Goal: Task Accomplishment & Management: Manage account settings

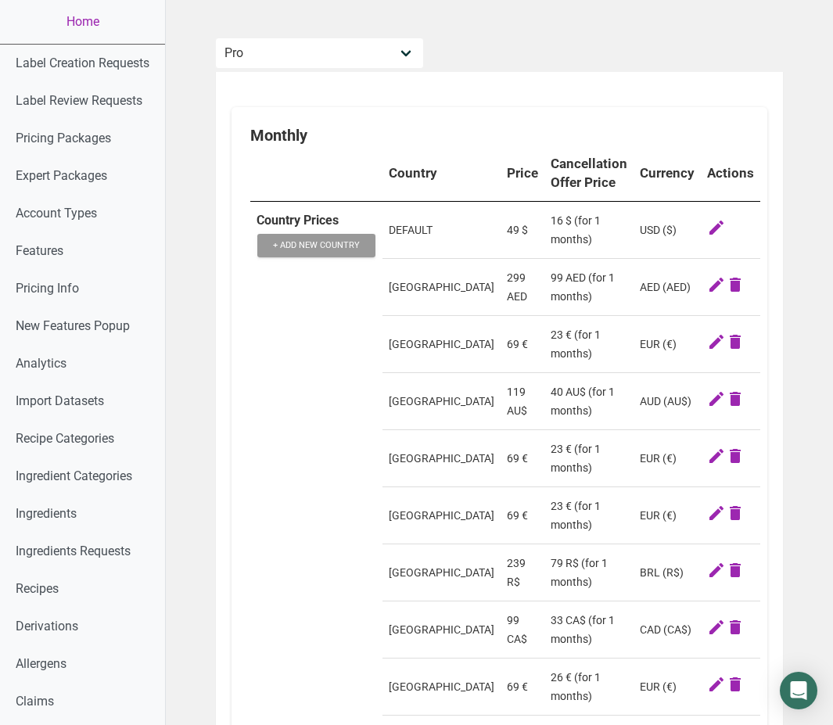
select select "30"
click at [83, 19] on link "Home" at bounding box center [82, 22] width 165 height 44
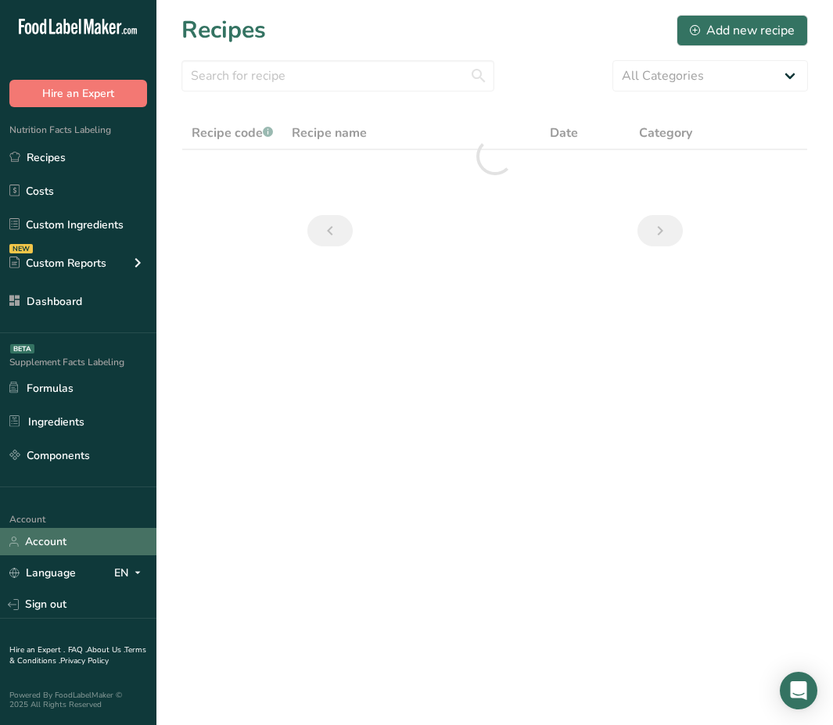
click at [66, 546] on link "Account" at bounding box center [78, 541] width 156 height 27
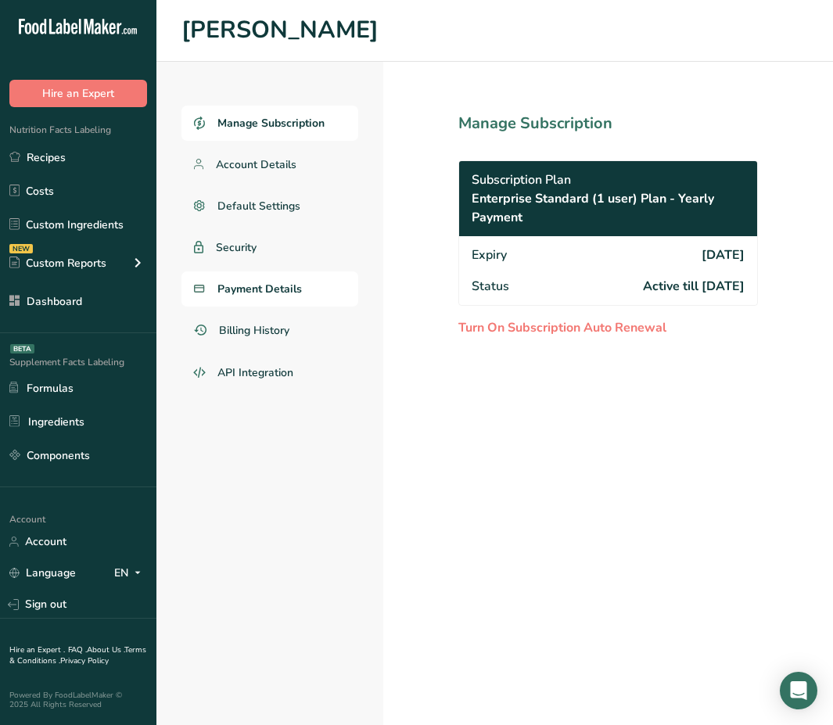
click at [283, 297] on link "Payment Details" at bounding box center [269, 288] width 177 height 35
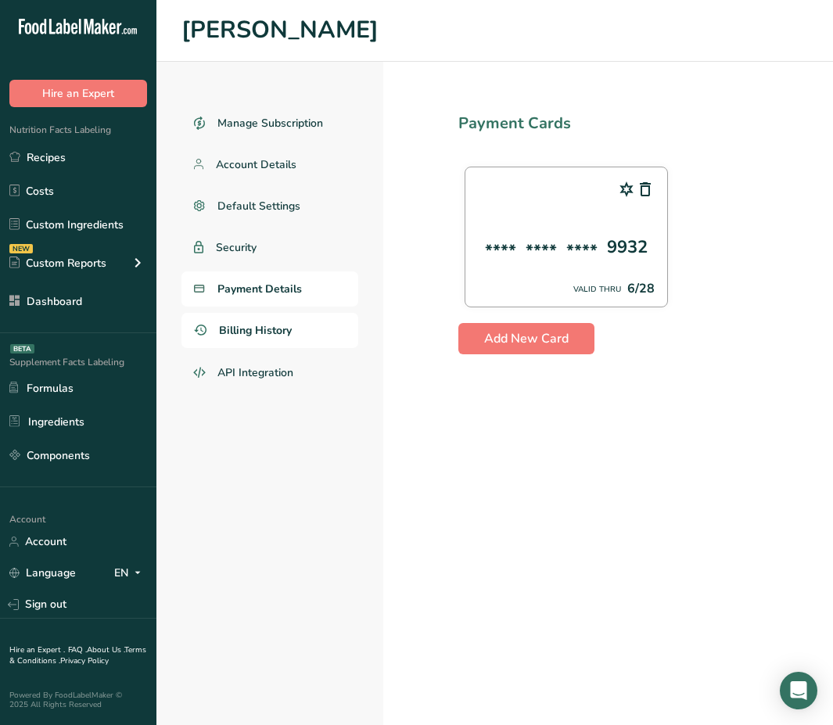
click at [279, 339] on link "Billing History" at bounding box center [269, 330] width 177 height 35
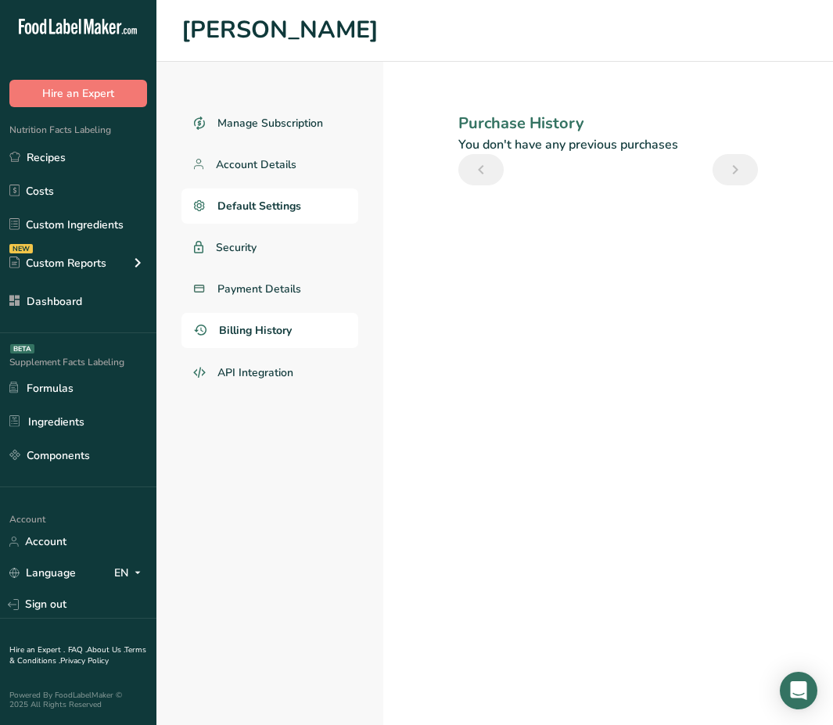
click at [259, 202] on span "Default Settings" at bounding box center [259, 206] width 84 height 16
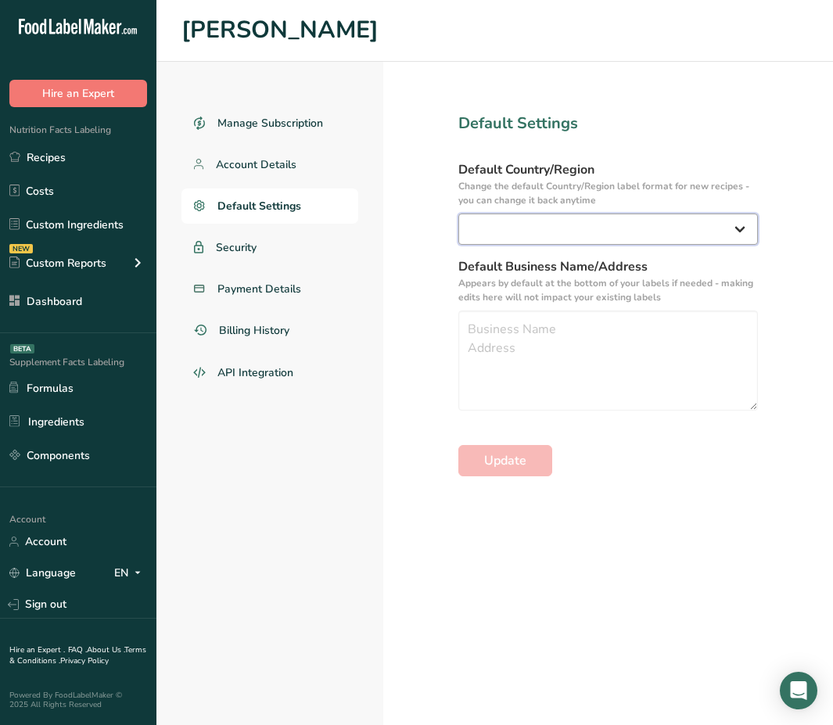
select select "US"
click at [458, 213] on select "[GEOGRAPHIC_DATA] [GEOGRAPHIC_DATA] [GEOGRAPHIC_DATA]/[GEOGRAPHIC_DATA] [GEOGRA…" at bounding box center [607, 228] width 299 height 31
